Goal: Information Seeking & Learning: Learn about a topic

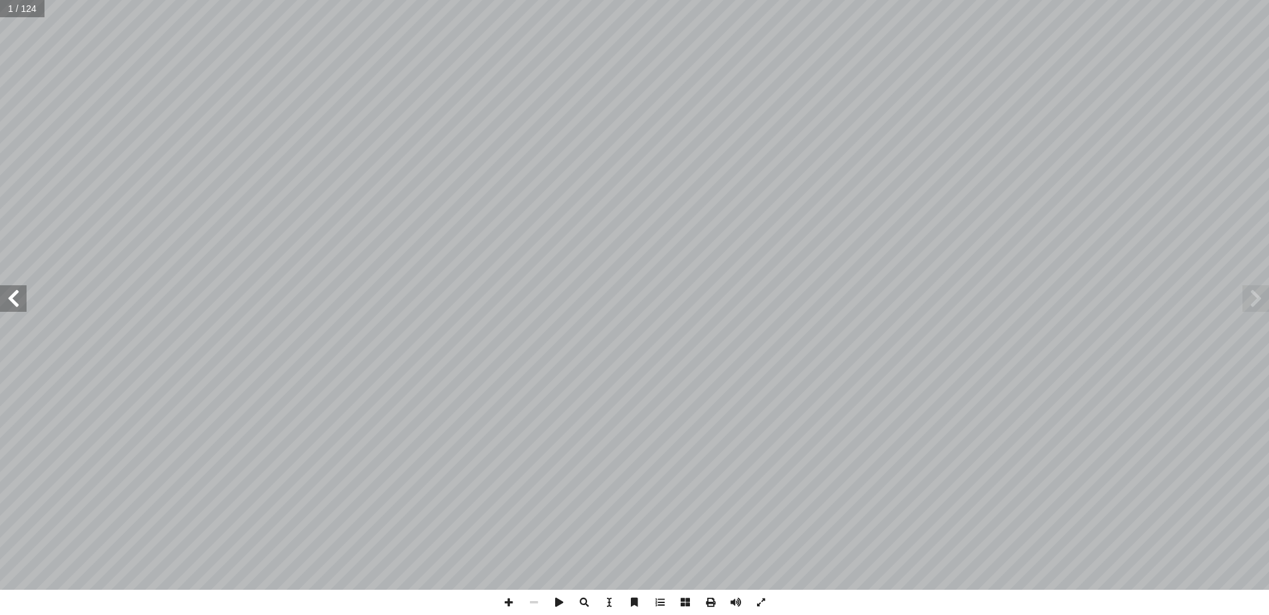
click at [16, 294] on span at bounding box center [13, 298] width 27 height 27
click at [12, 292] on span at bounding box center [13, 298] width 27 height 27
click at [13, 293] on span at bounding box center [13, 298] width 27 height 27
click at [17, 293] on span at bounding box center [13, 298] width 27 height 27
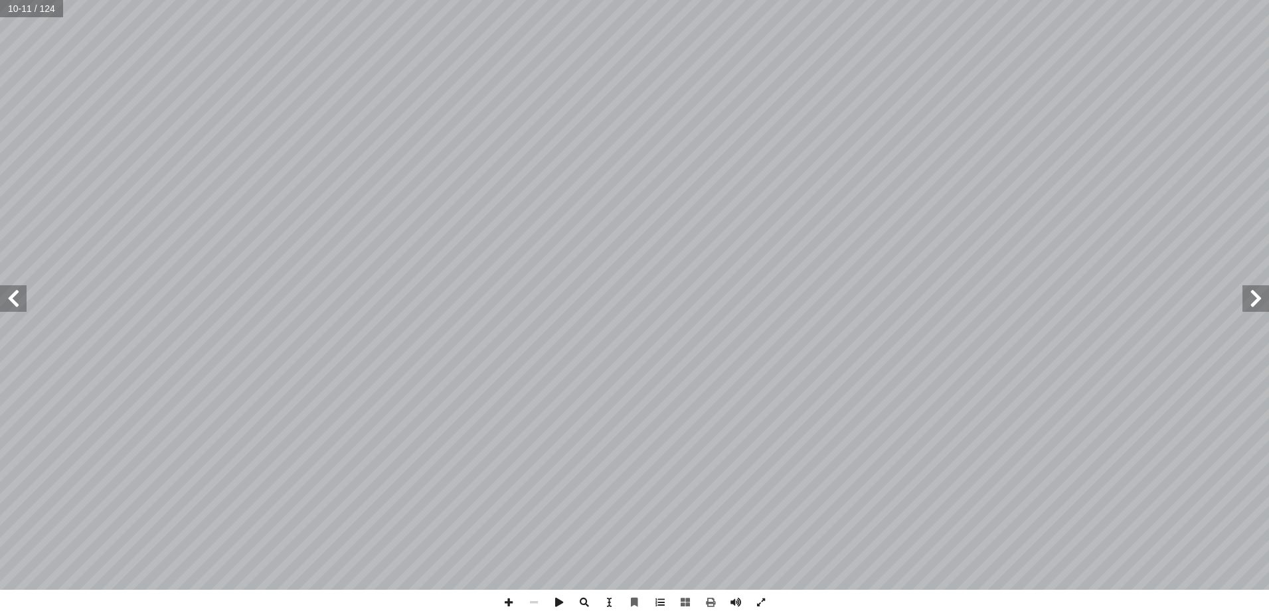
click at [17, 293] on span at bounding box center [13, 298] width 27 height 27
click at [13, 294] on span at bounding box center [13, 298] width 27 height 27
click at [11, 289] on span at bounding box center [13, 298] width 27 height 27
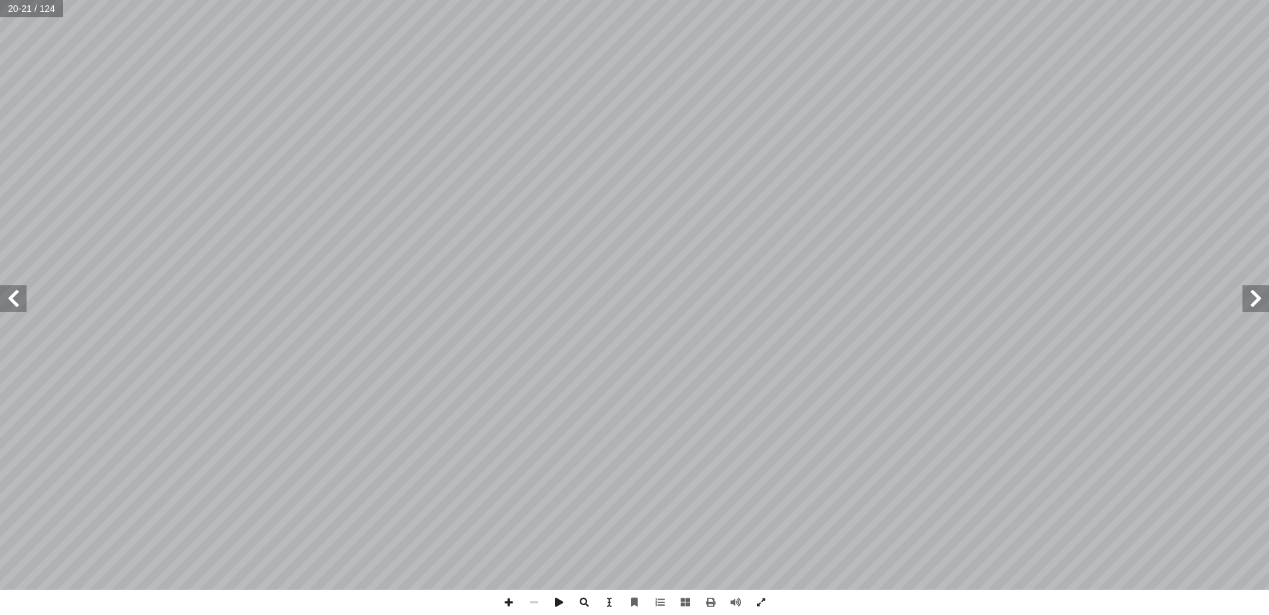
click at [11, 289] on span at bounding box center [13, 298] width 27 height 27
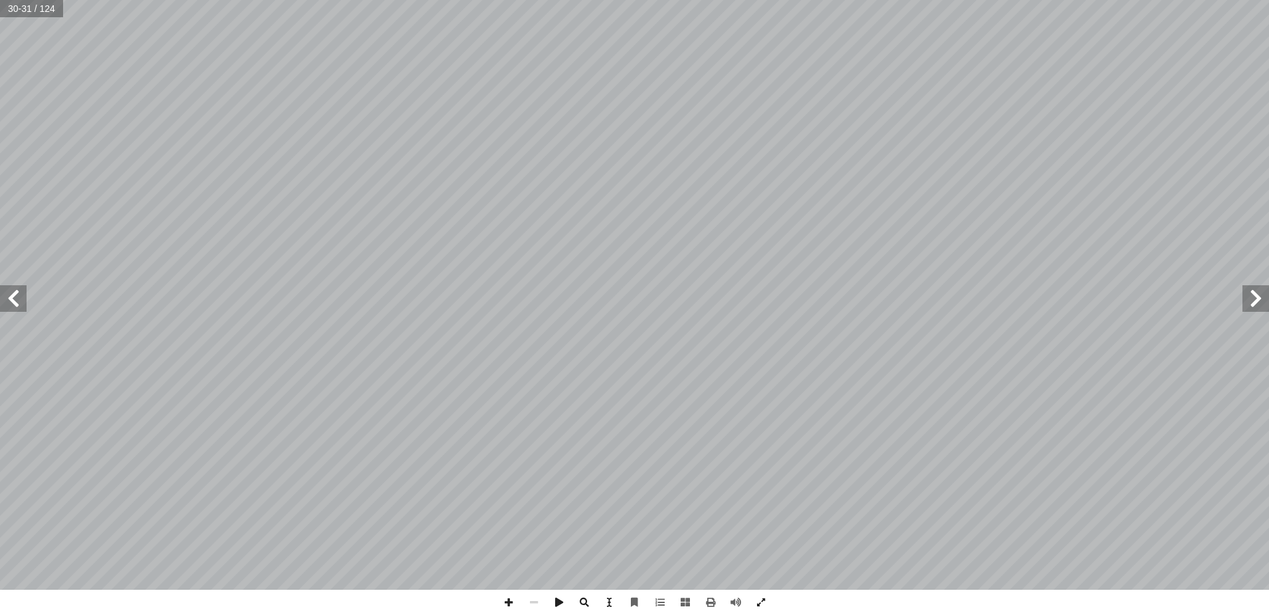
click at [11, 289] on span at bounding box center [13, 298] width 27 height 27
click at [15, 296] on span at bounding box center [13, 298] width 27 height 27
click at [1255, 291] on span at bounding box center [1255, 298] width 27 height 27
click at [1257, 294] on span at bounding box center [1255, 298] width 27 height 27
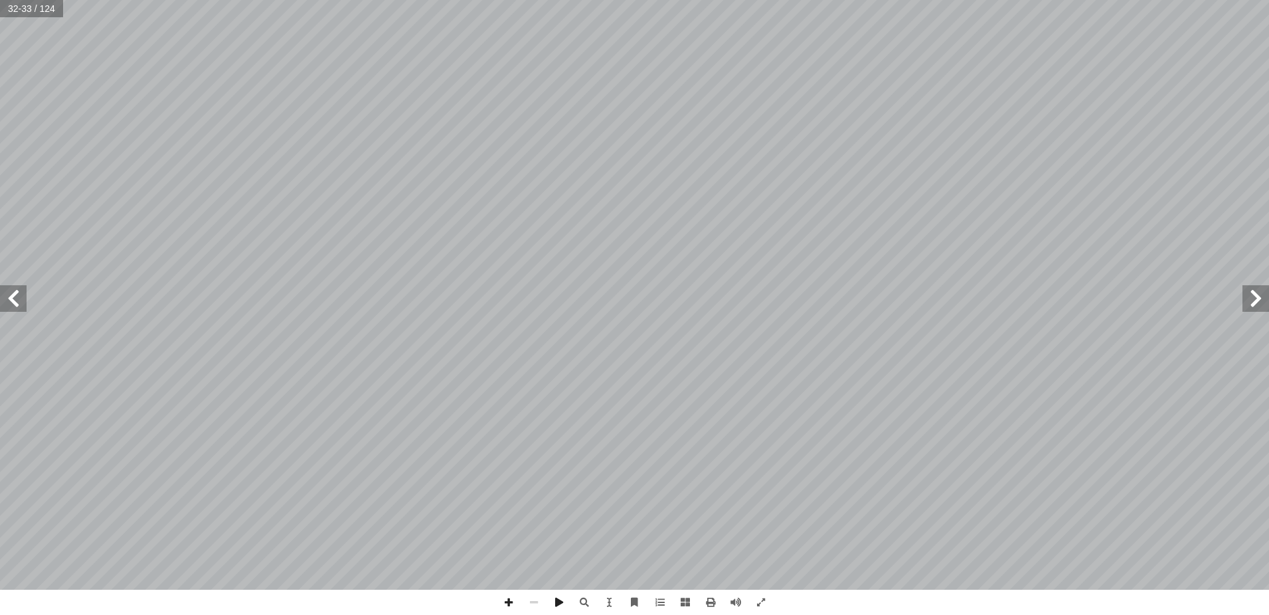
click at [1257, 294] on span at bounding box center [1255, 298] width 27 height 27
click at [1256, 294] on span at bounding box center [1255, 298] width 27 height 27
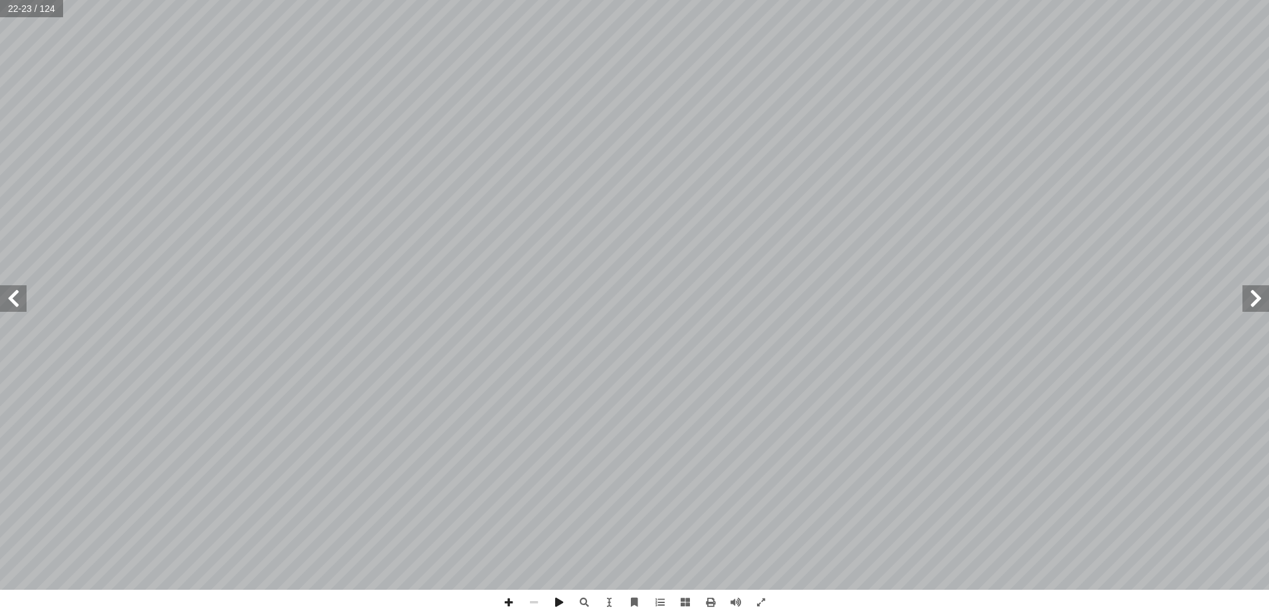
click at [1256, 294] on span at bounding box center [1255, 298] width 27 height 27
click at [1254, 293] on span at bounding box center [1255, 298] width 27 height 27
click at [1253, 293] on span at bounding box center [1255, 298] width 27 height 27
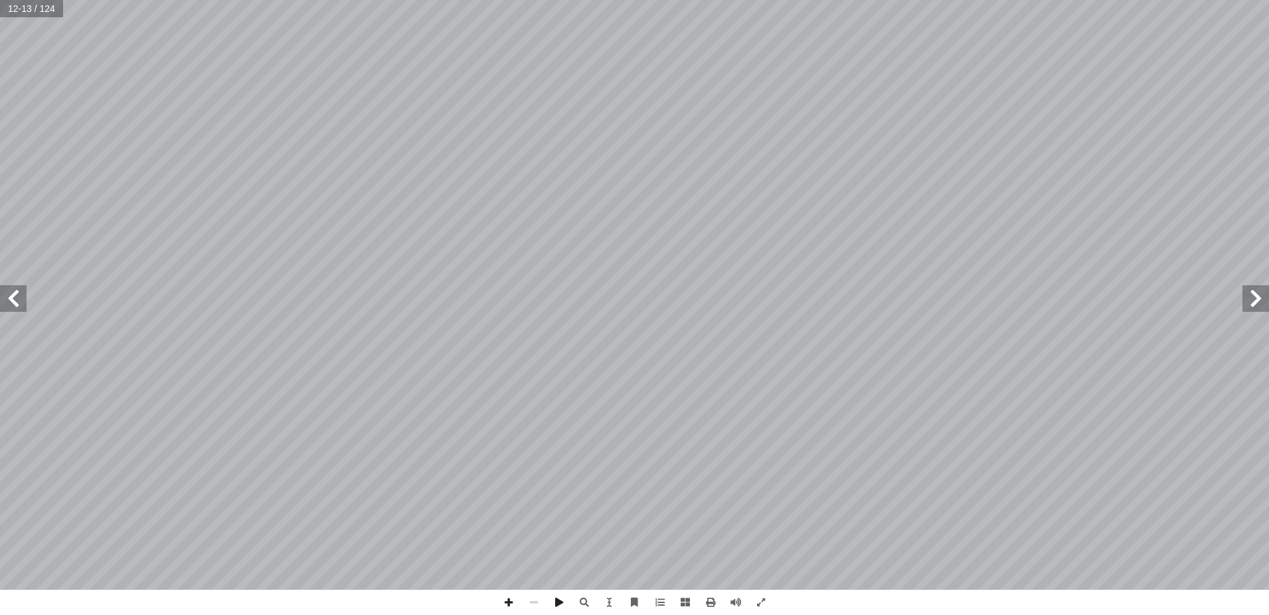
click at [1253, 293] on span at bounding box center [1255, 298] width 27 height 27
click at [12, 298] on span at bounding box center [13, 298] width 27 height 27
click at [12, 297] on span at bounding box center [13, 298] width 27 height 27
click at [13, 290] on span at bounding box center [13, 298] width 27 height 27
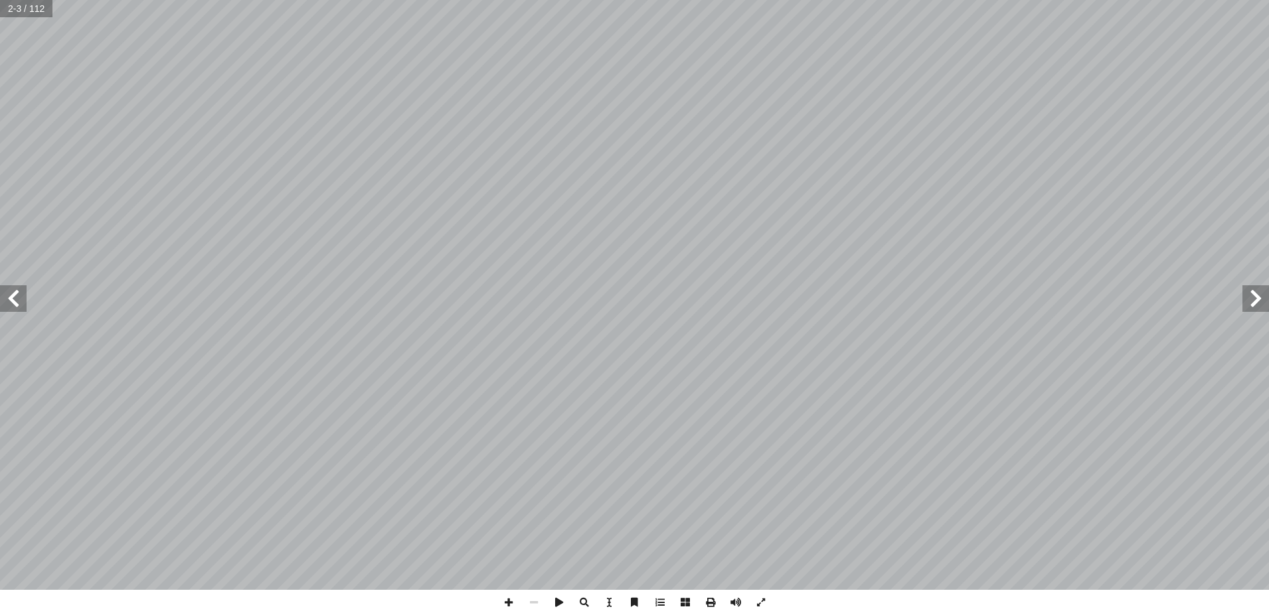
click at [11, 292] on span at bounding box center [13, 298] width 27 height 27
click at [13, 293] on span at bounding box center [13, 298] width 27 height 27
click at [14, 294] on span at bounding box center [13, 298] width 27 height 27
click at [12, 291] on span at bounding box center [13, 298] width 27 height 27
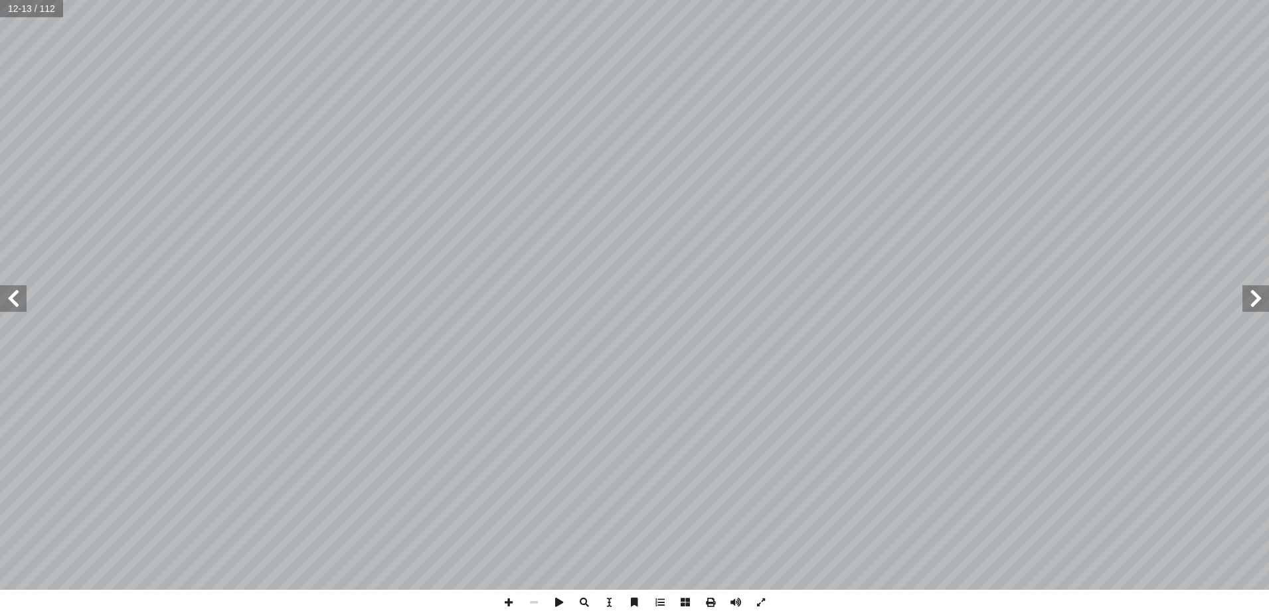
click at [13, 295] on span at bounding box center [13, 298] width 27 height 27
